Goal: Task Accomplishment & Management: Use online tool/utility

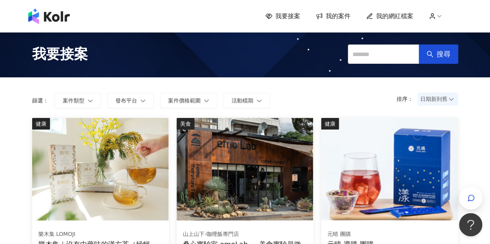
click at [48, 48] on span "我要接案" at bounding box center [60, 54] width 56 height 19
click at [52, 27] on div "我要接案 我的案件 我的網紅檔案" at bounding box center [245, 16] width 490 height 33
click at [58, 17] on img at bounding box center [48, 16] width 41 height 15
click at [139, 101] on button "發布平台" at bounding box center [130, 100] width 46 height 15
click at [200, 104] on button "案件價格範圍" at bounding box center [188, 100] width 57 height 15
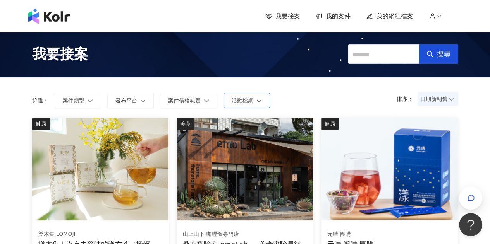
click at [242, 104] on span "活動檔期" at bounding box center [243, 101] width 22 height 6
click at [78, 99] on span "案件類型" at bounding box center [74, 101] width 22 height 6
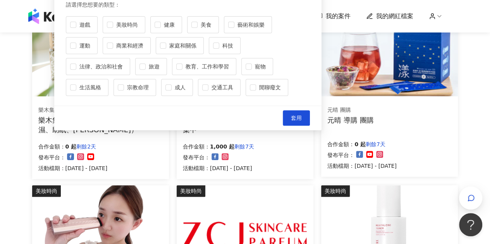
scroll to position [77, 0]
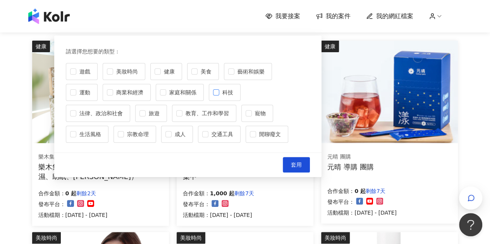
click at [219, 88] on span "科技" at bounding box center [227, 92] width 17 height 9
click at [302, 160] on button "套用" at bounding box center [296, 164] width 27 height 15
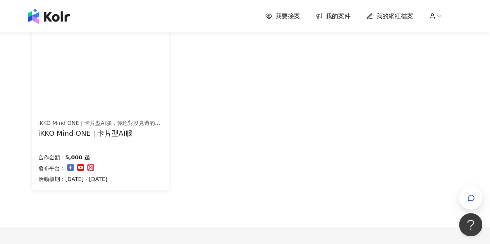
scroll to position [39, 0]
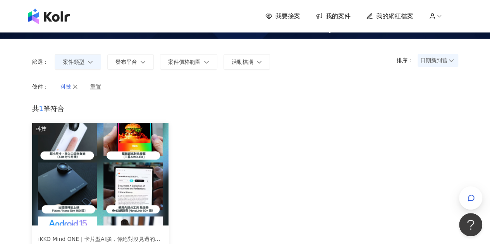
click at [73, 82] on button "科技" at bounding box center [69, 86] width 34 height 15
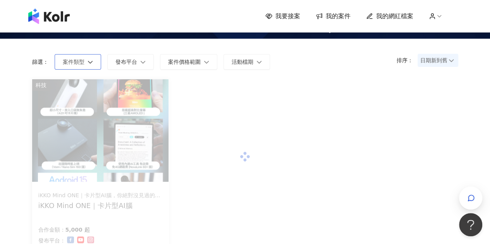
click at [79, 62] on span "案件類型" at bounding box center [74, 62] width 22 height 6
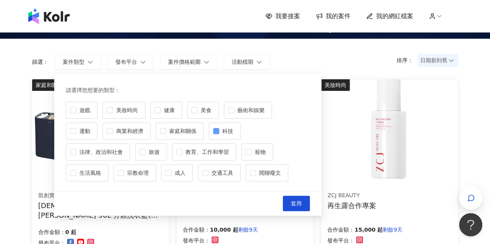
click at [219, 130] on span "科技" at bounding box center [227, 131] width 17 height 9
click at [199, 110] on span "美食" at bounding box center [206, 110] width 17 height 9
click at [292, 201] on span "套用" at bounding box center [296, 204] width 11 height 6
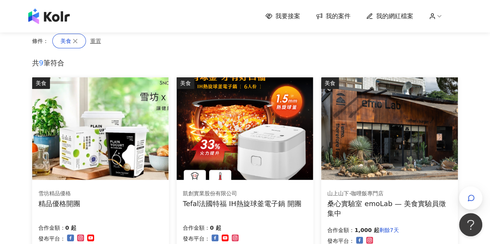
scroll to position [0, 0]
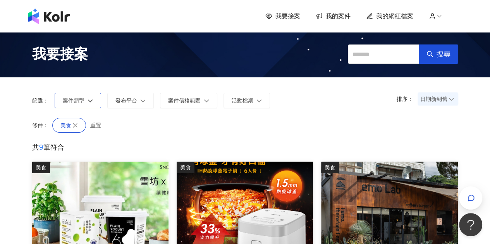
click at [74, 105] on button "案件類型" at bounding box center [78, 100] width 46 height 15
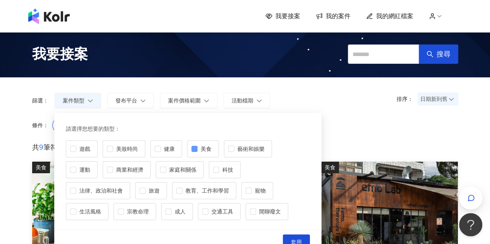
click at [210, 146] on span "美食" at bounding box center [206, 149] width 17 height 9
click at [246, 146] on span "藝術和娛樂" at bounding box center [250, 149] width 33 height 9
click at [302, 235] on button "套用" at bounding box center [296, 242] width 27 height 15
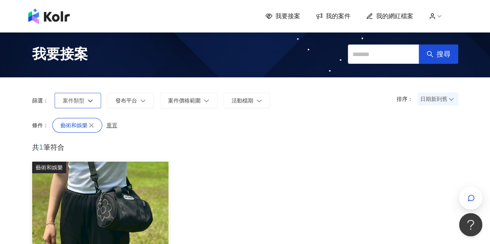
click at [85, 103] on button "案件類型" at bounding box center [78, 100] width 46 height 15
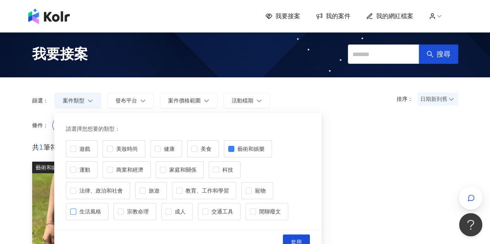
click at [108, 203] on label "生活風格" at bounding box center [87, 211] width 43 height 17
click at [237, 145] on span "藝術和娛樂" at bounding box center [250, 149] width 33 height 9
click at [297, 239] on span "套用" at bounding box center [296, 242] width 11 height 6
